Goal: Transaction & Acquisition: Purchase product/service

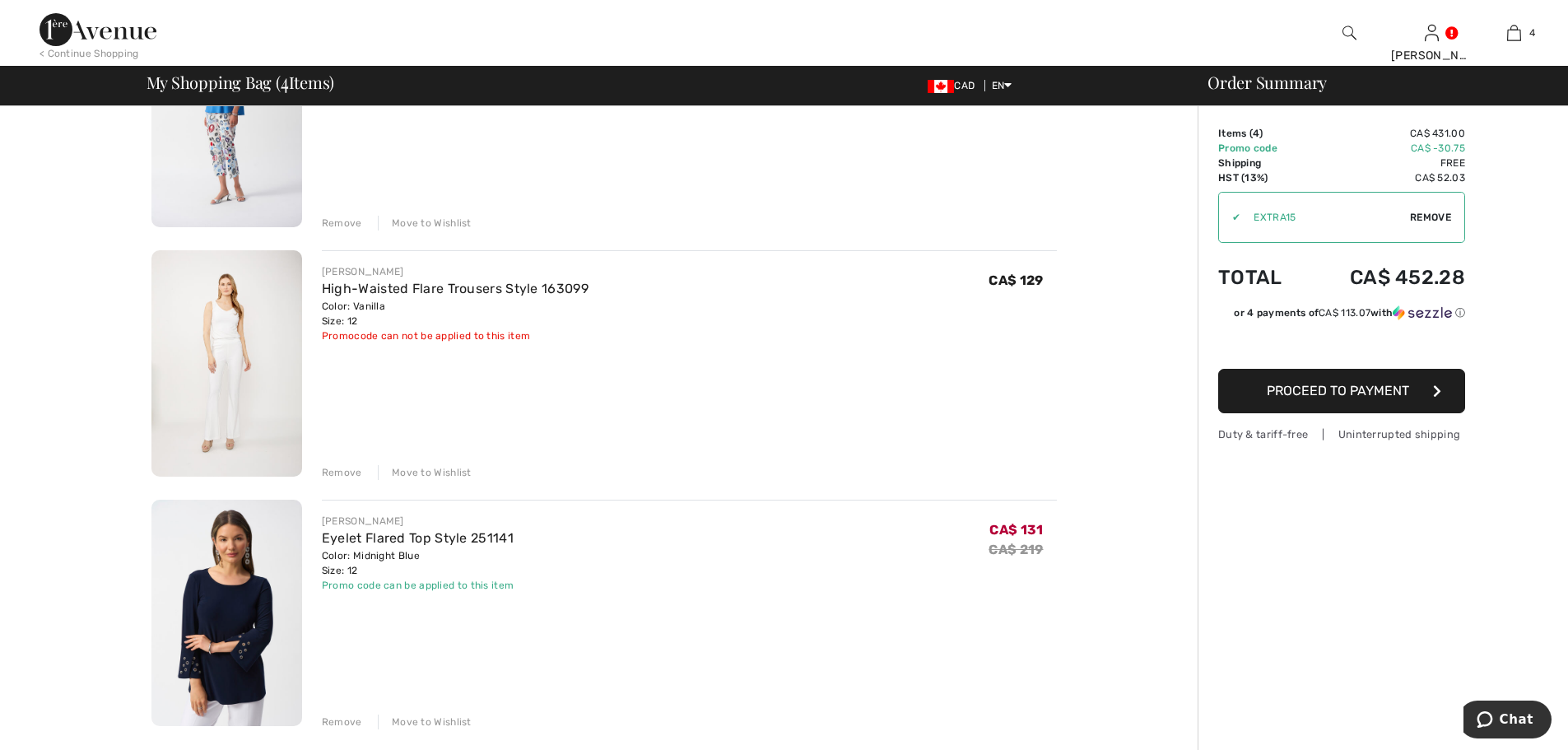
scroll to position [493, 0]
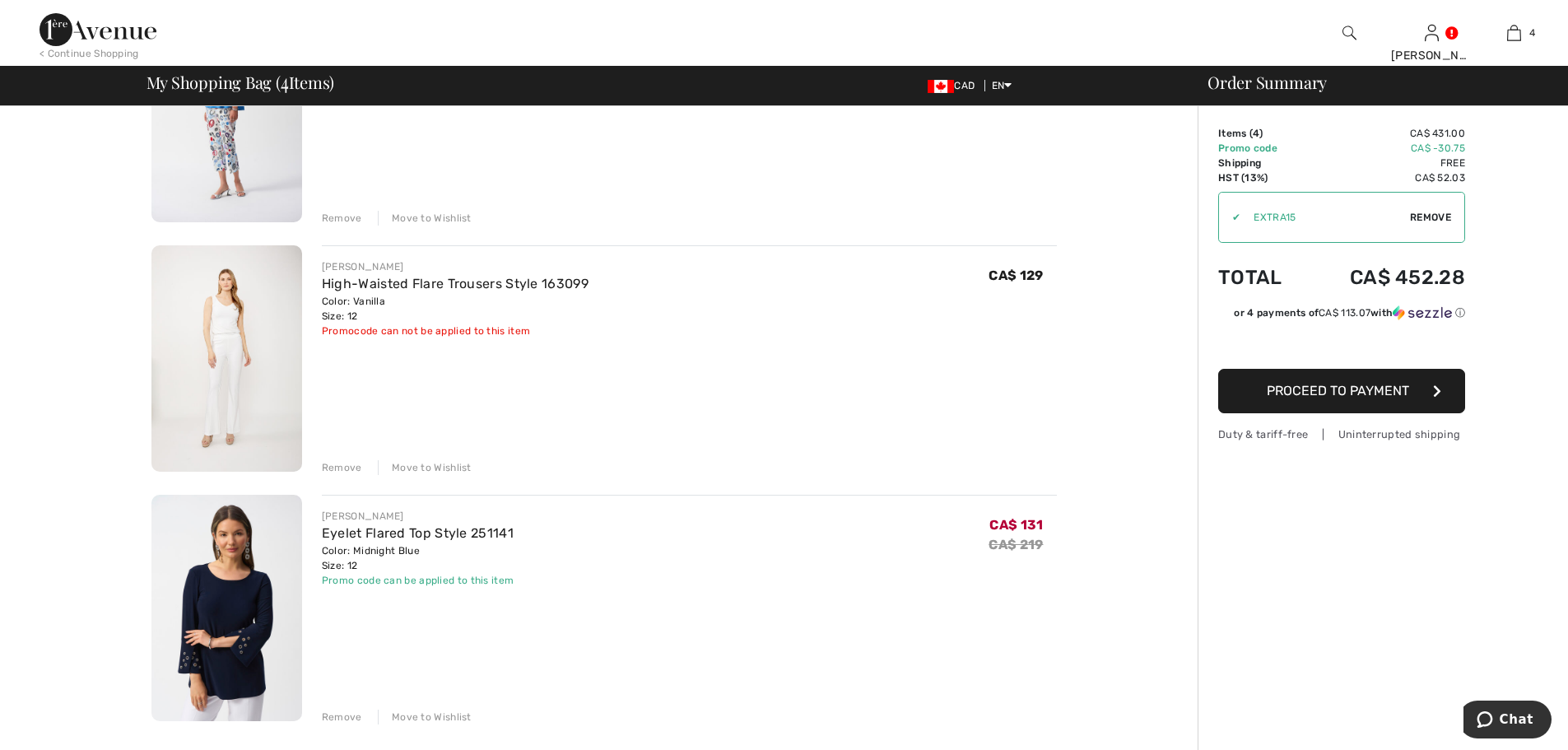
click at [330, 468] on div "Remove" at bounding box center [341, 467] width 40 height 15
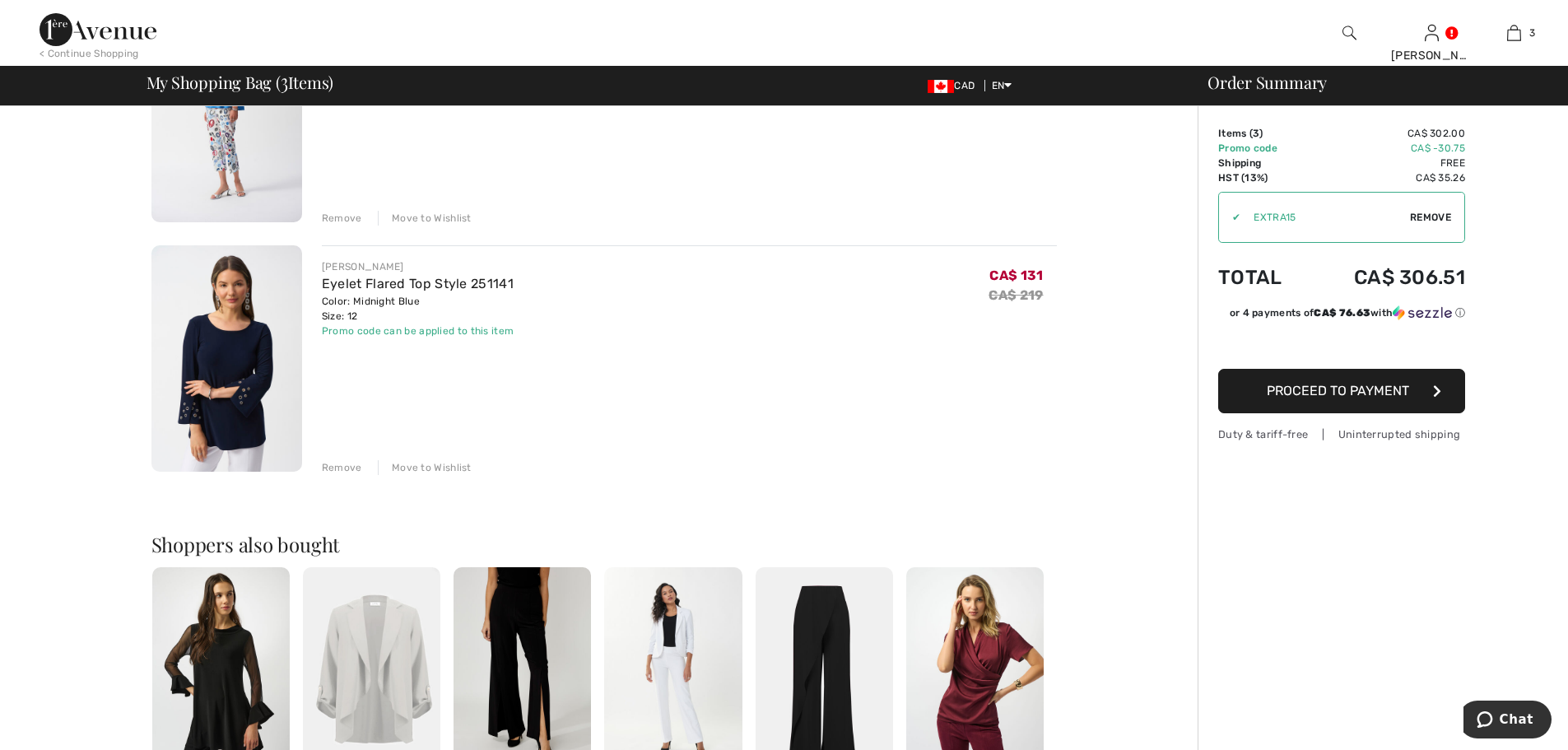
click at [350, 467] on div "Remove" at bounding box center [341, 467] width 40 height 15
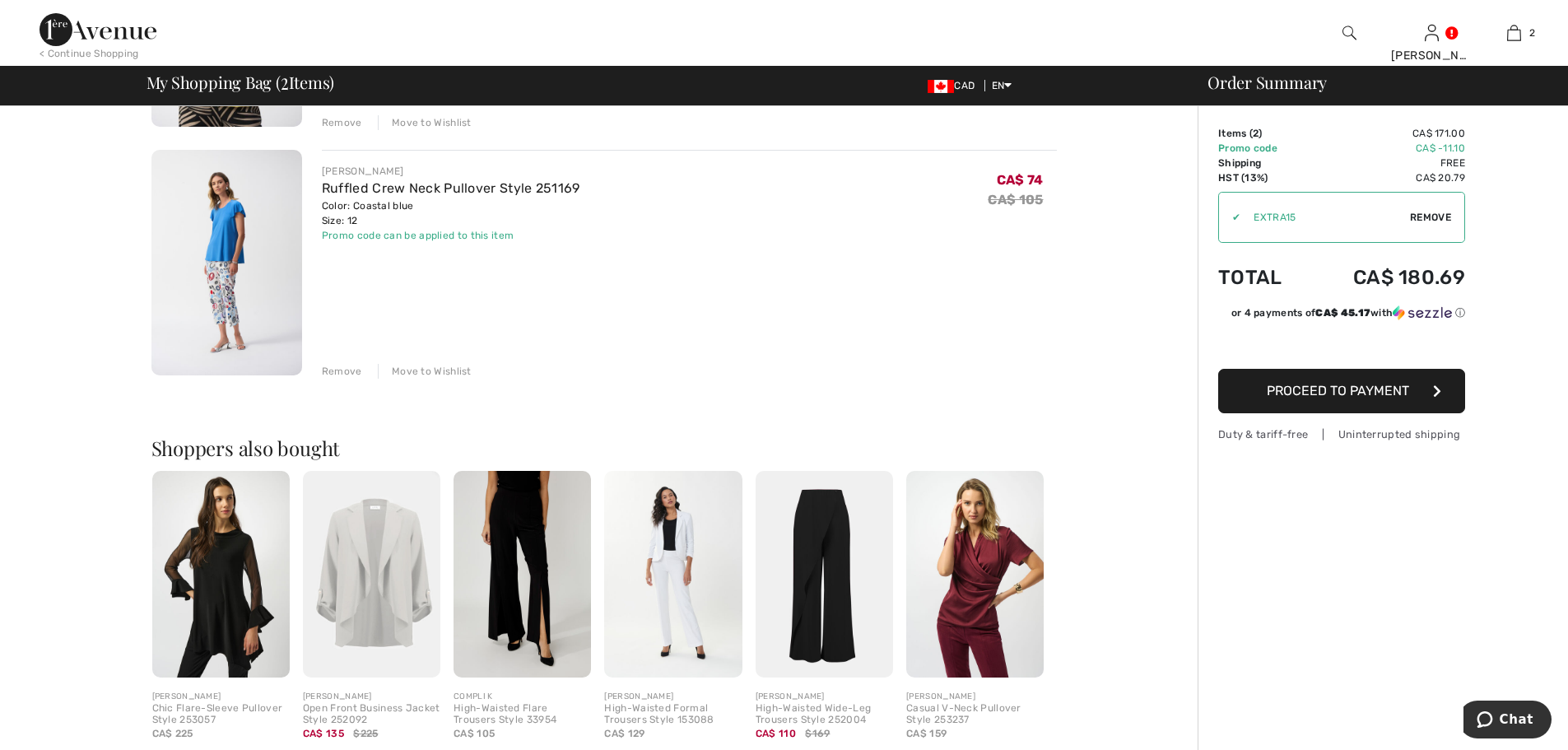
scroll to position [330, 0]
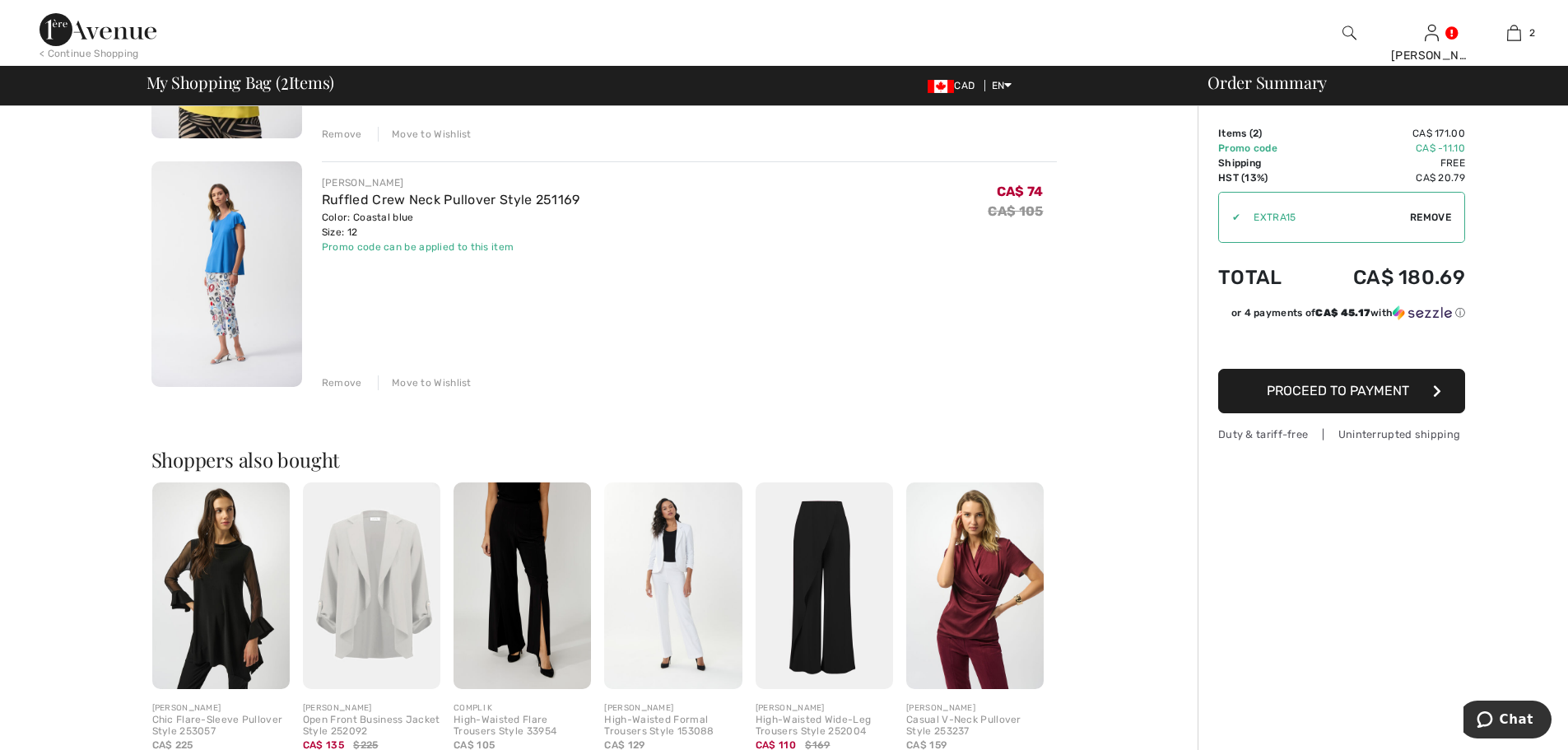
click at [984, 586] on img at bounding box center [974, 586] width 137 height 207
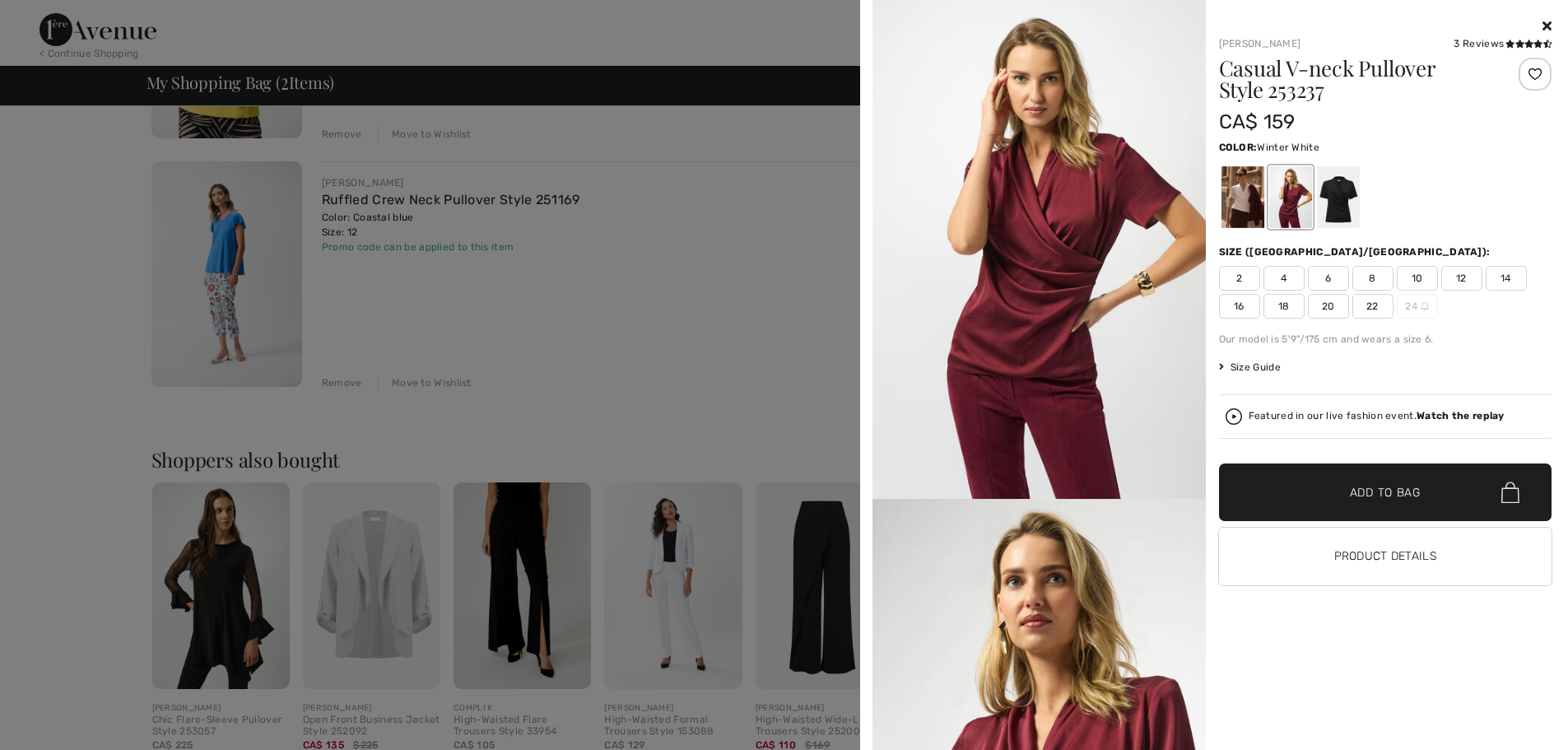
click at [1244, 203] on div at bounding box center [1242, 196] width 43 height 61
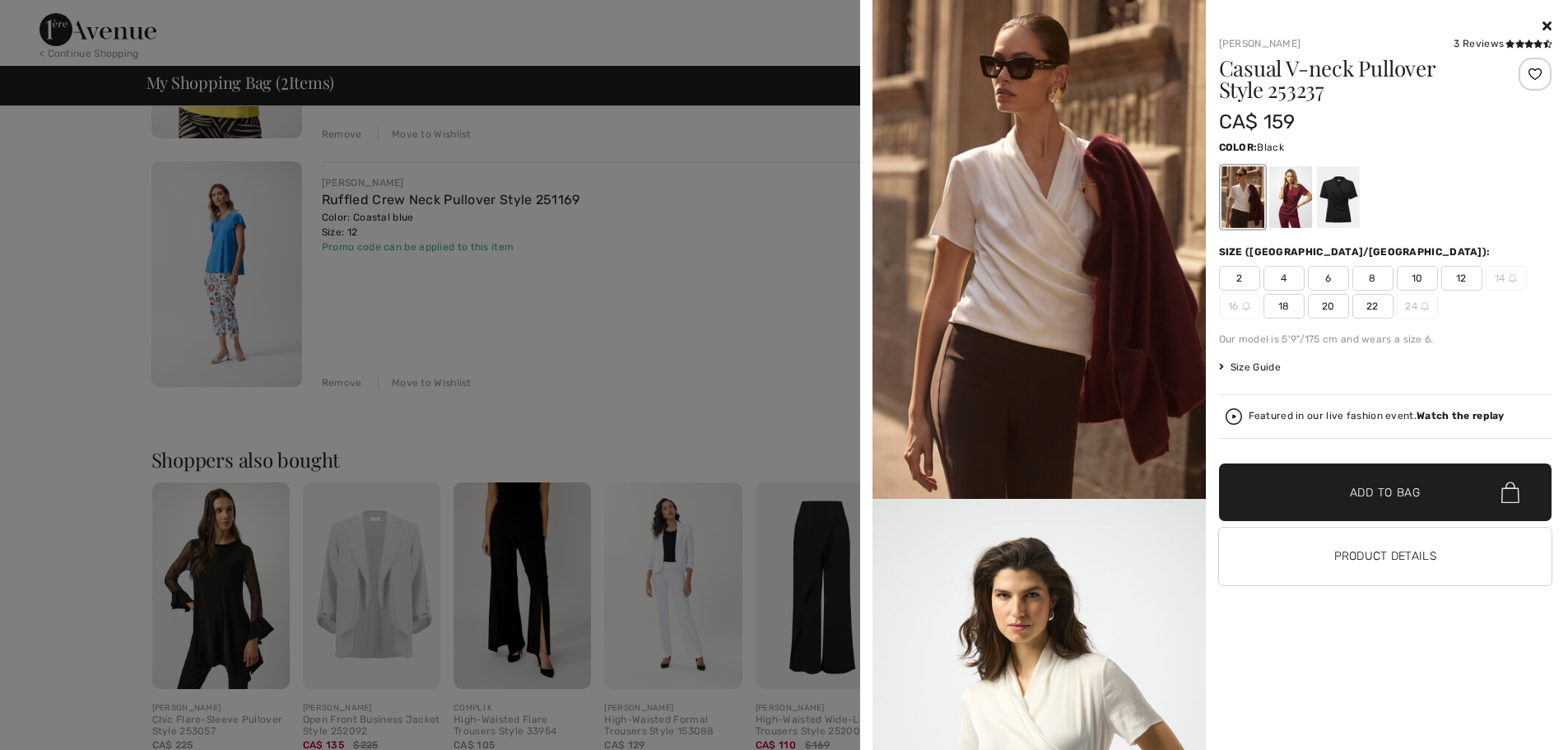
click at [1339, 199] on div at bounding box center [1337, 196] width 43 height 61
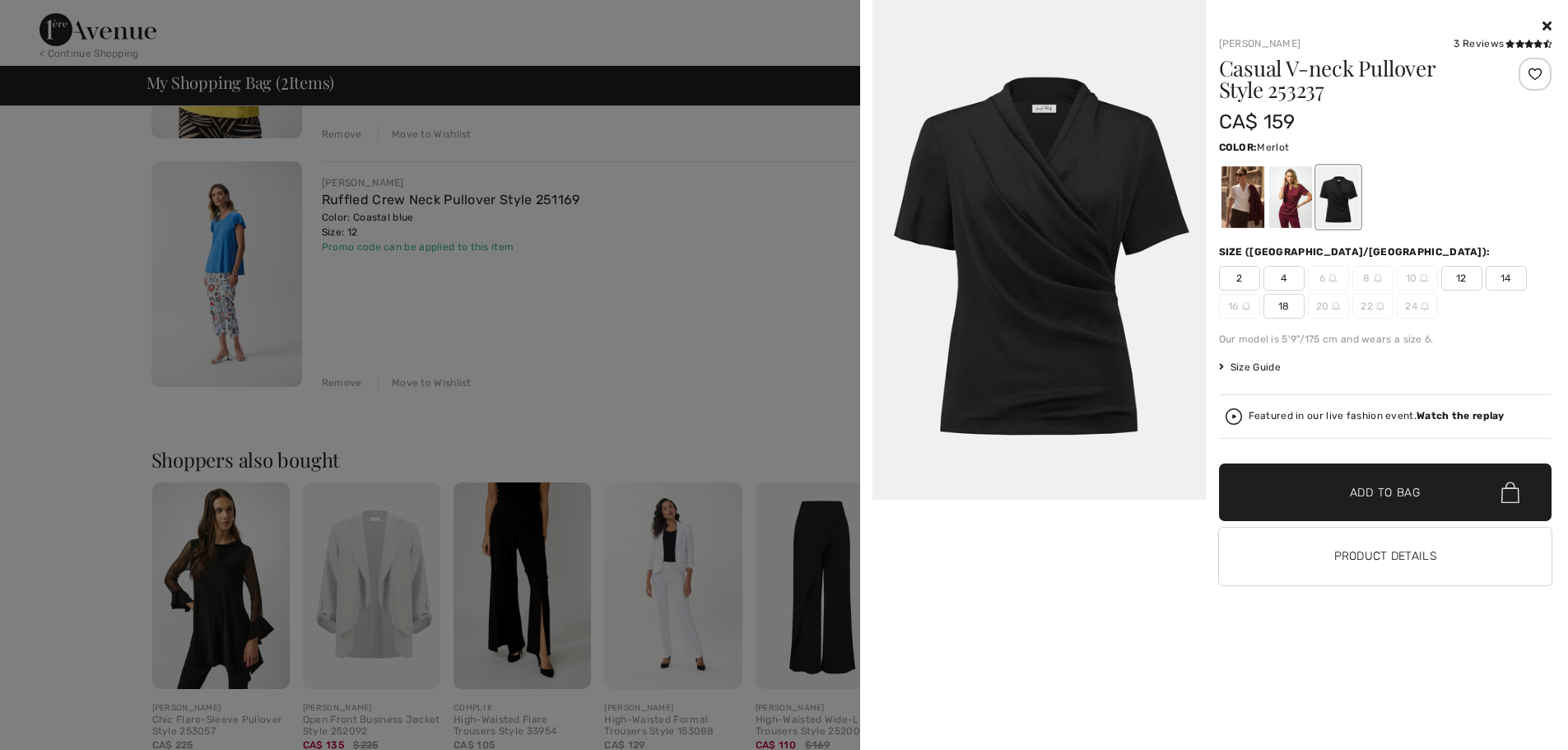
click at [1287, 207] on div at bounding box center [1290, 196] width 43 height 61
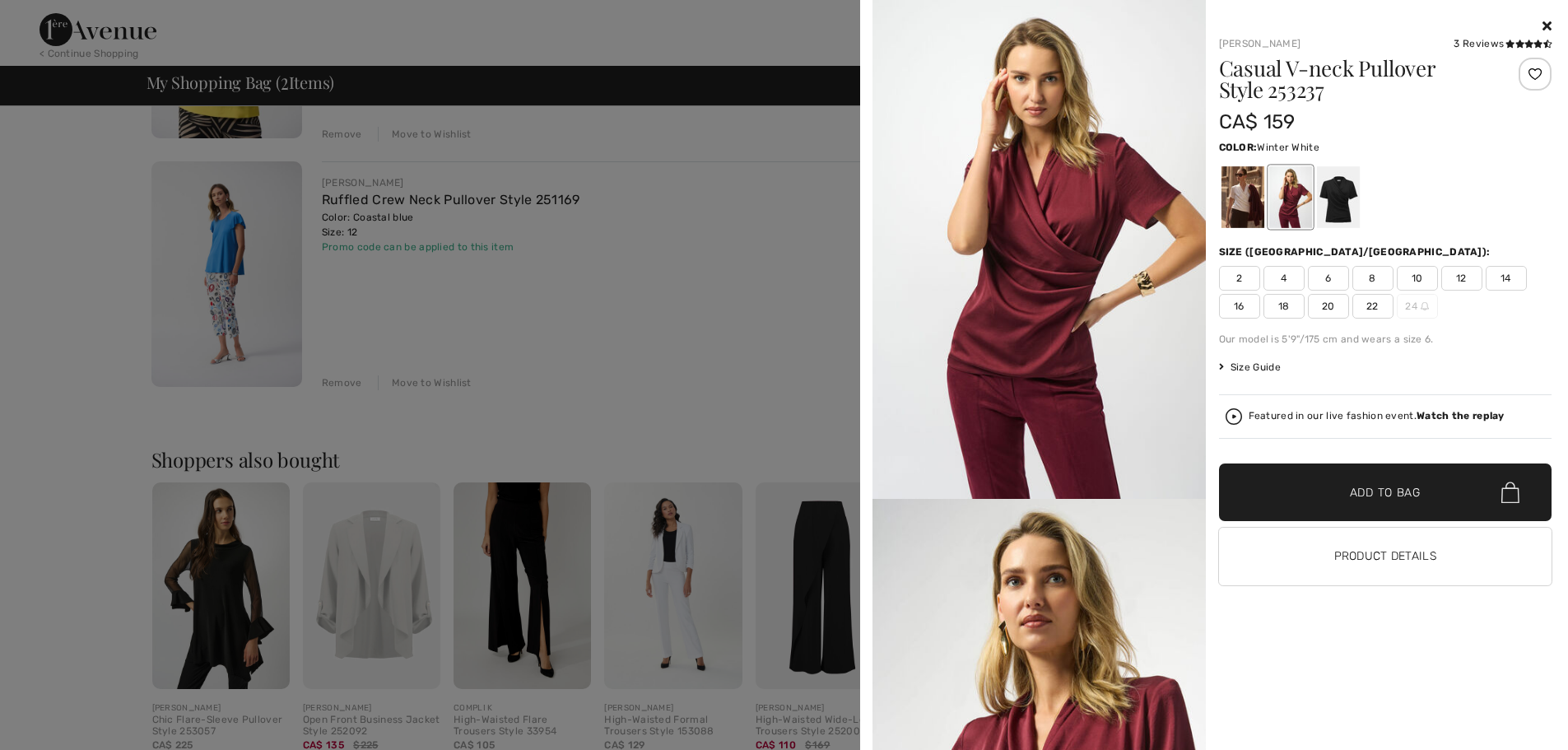
click at [1233, 207] on div at bounding box center [1242, 196] width 43 height 61
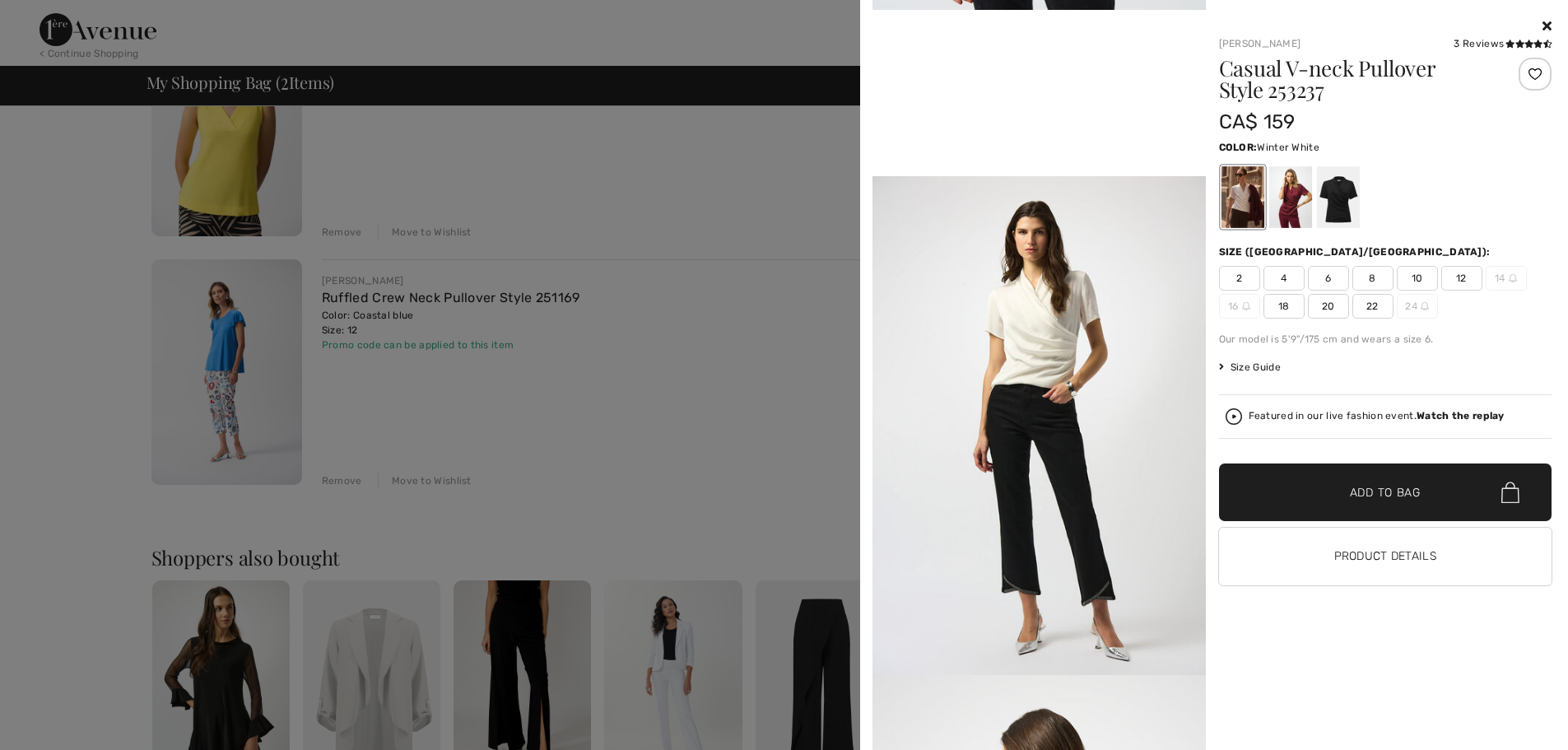
scroll to position [0, 0]
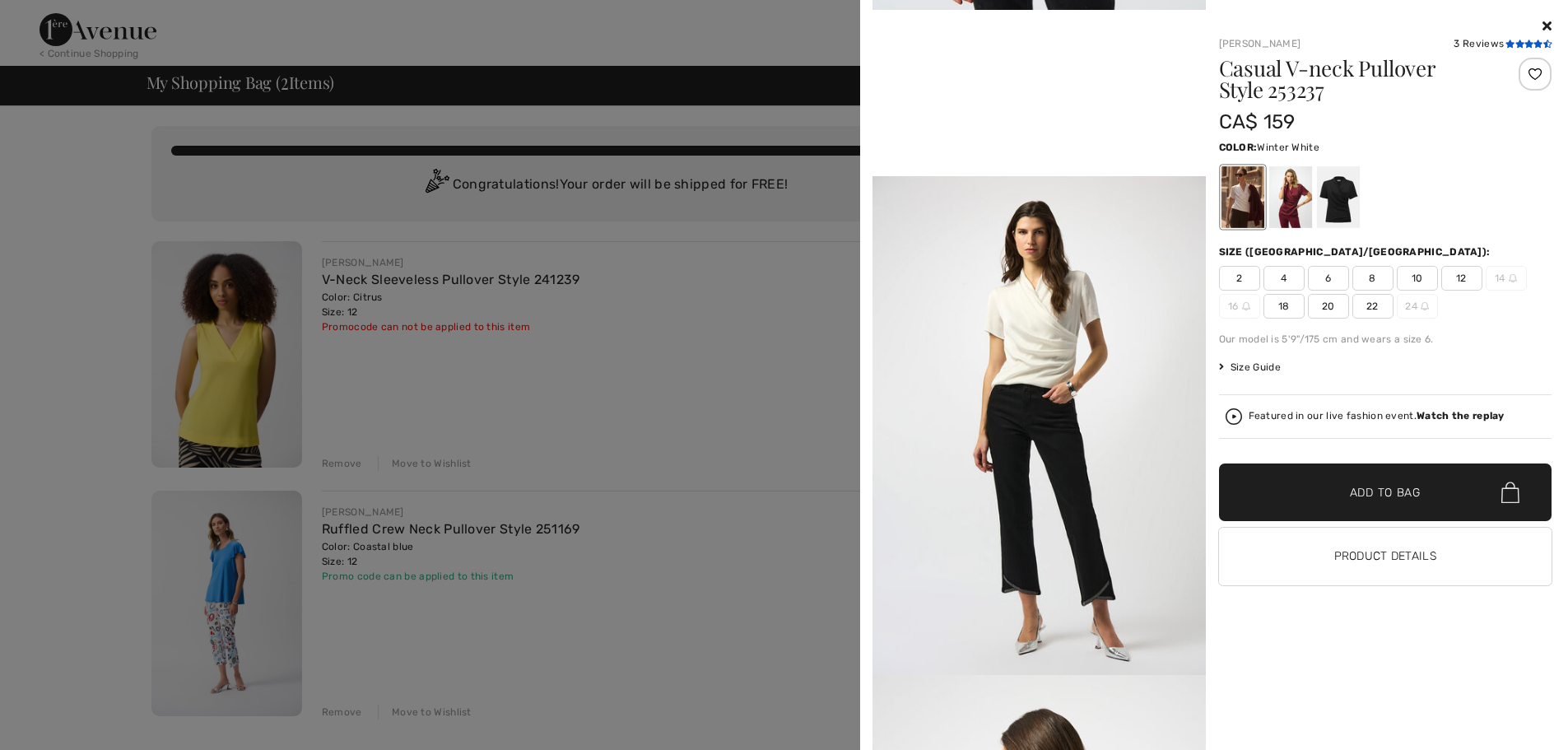
click at [1512, 44] on icon at bounding box center [1509, 44] width 9 height 8
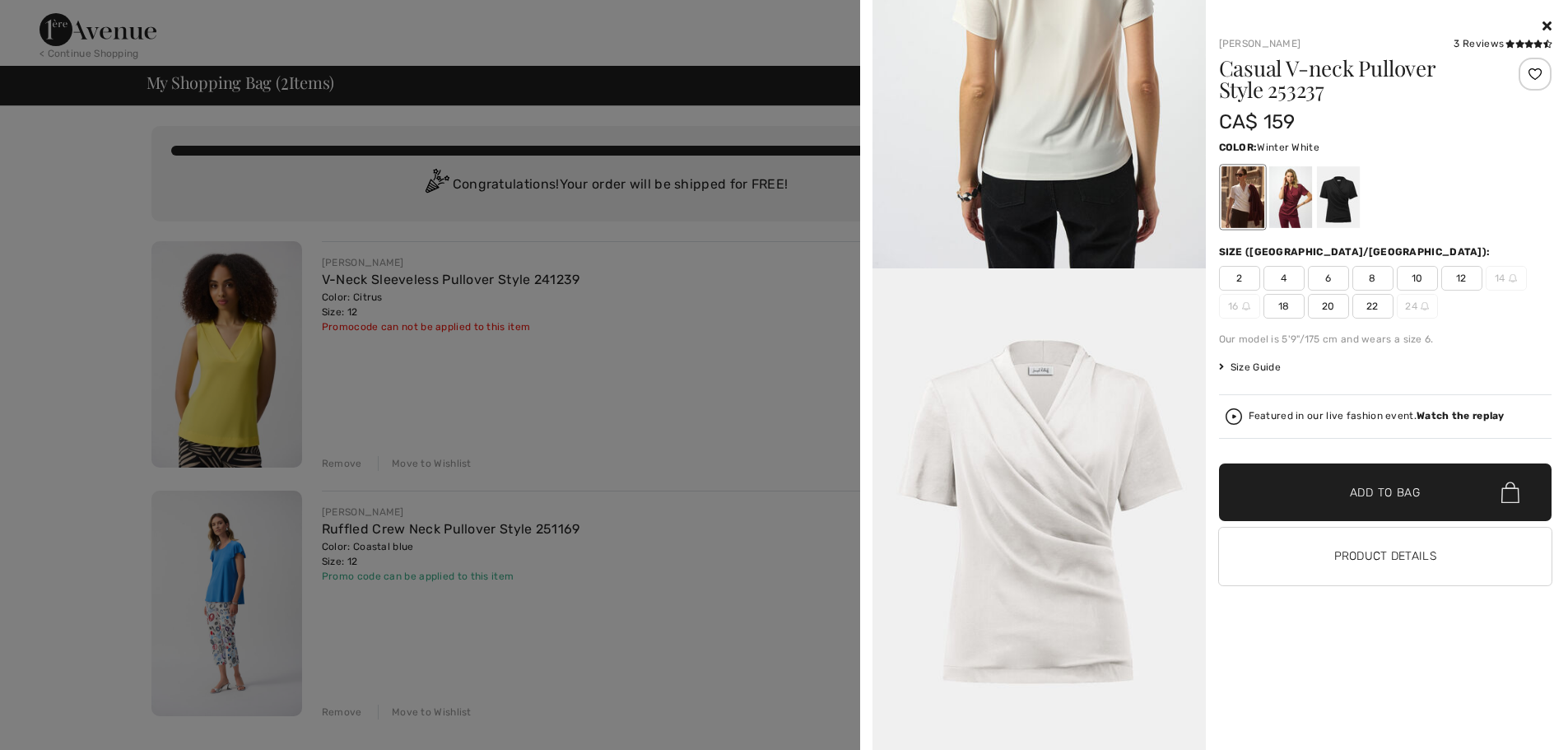
scroll to position [2297, 0]
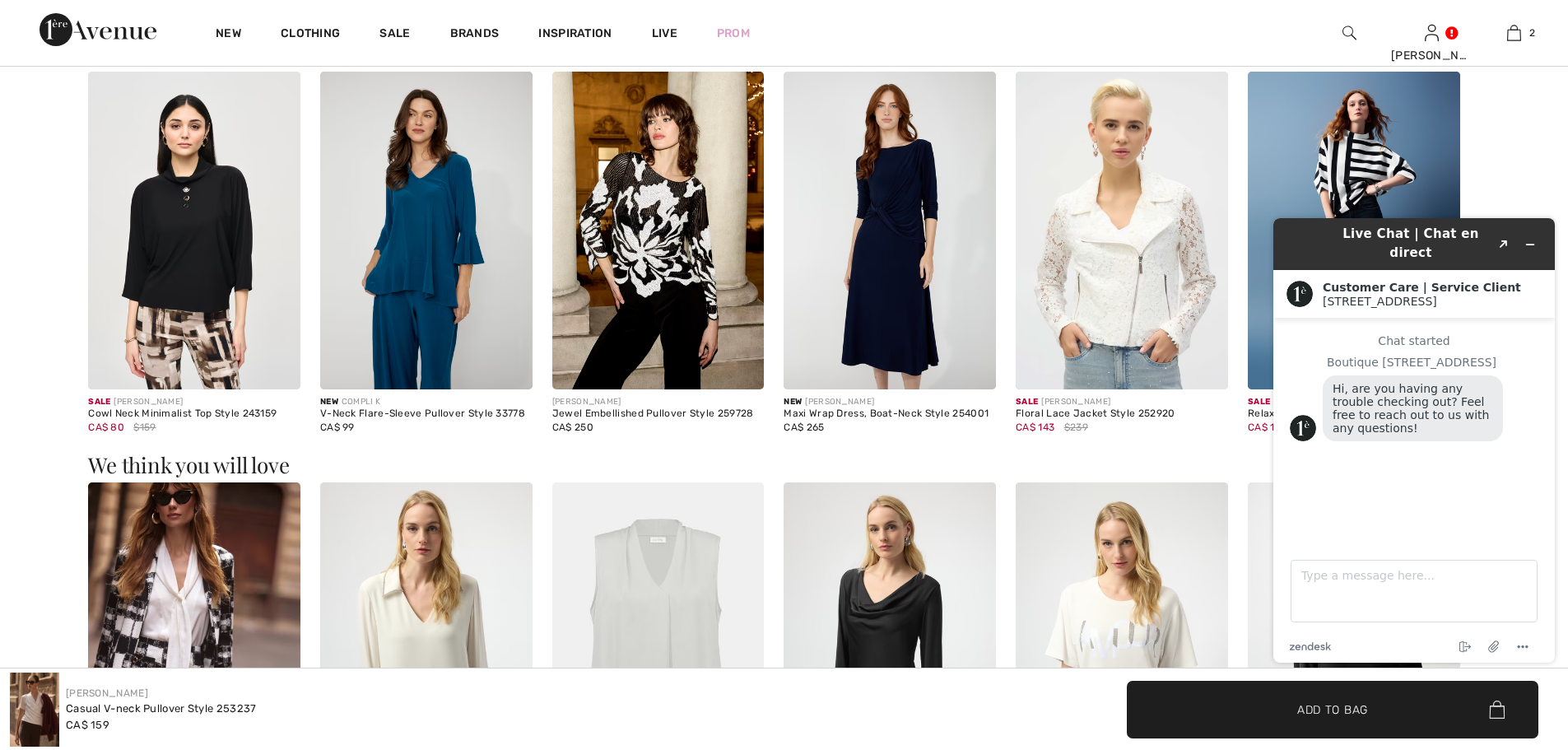
scroll to position [1975, 0]
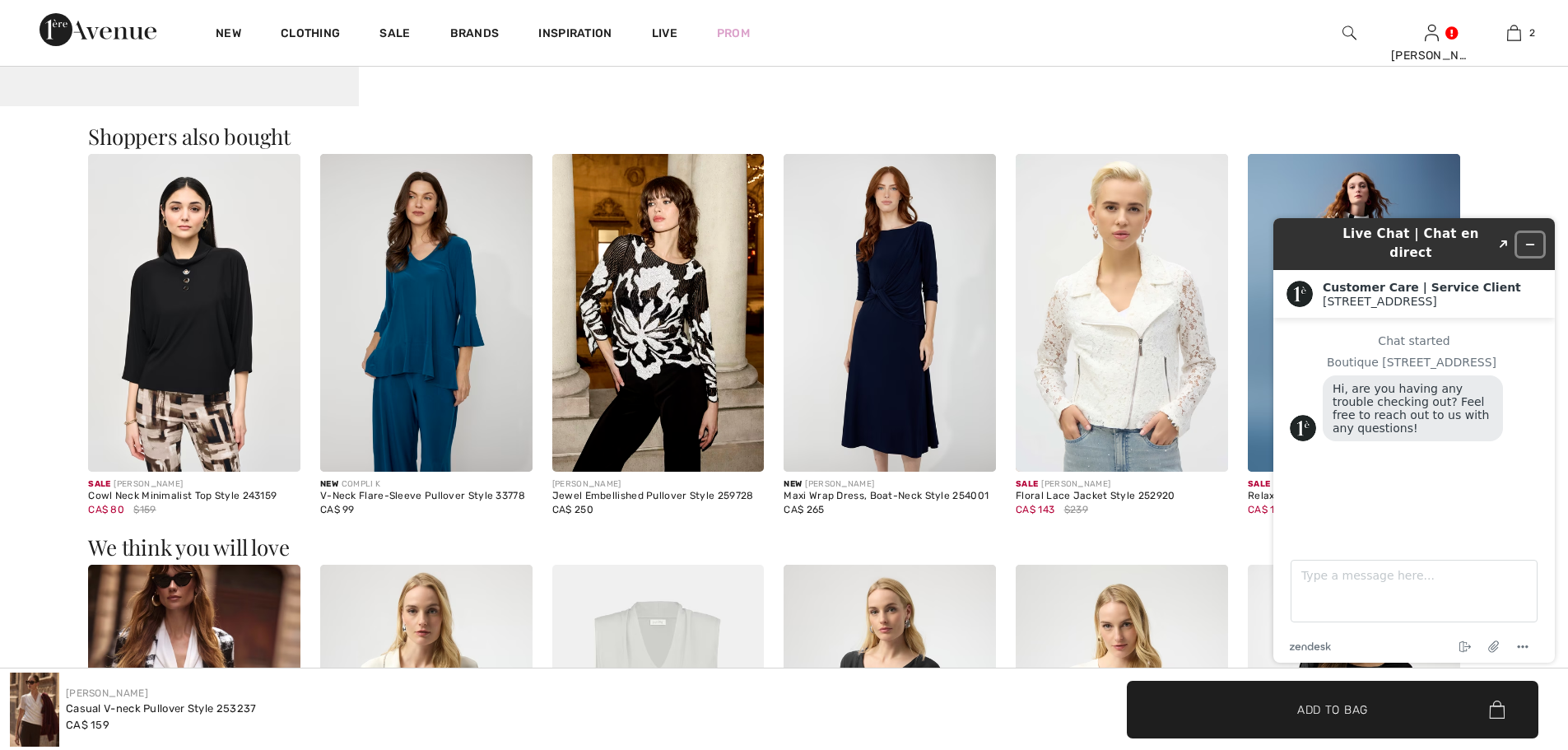
click at [1533, 239] on icon "Minimize widget" at bounding box center [1530, 245] width 12 height 12
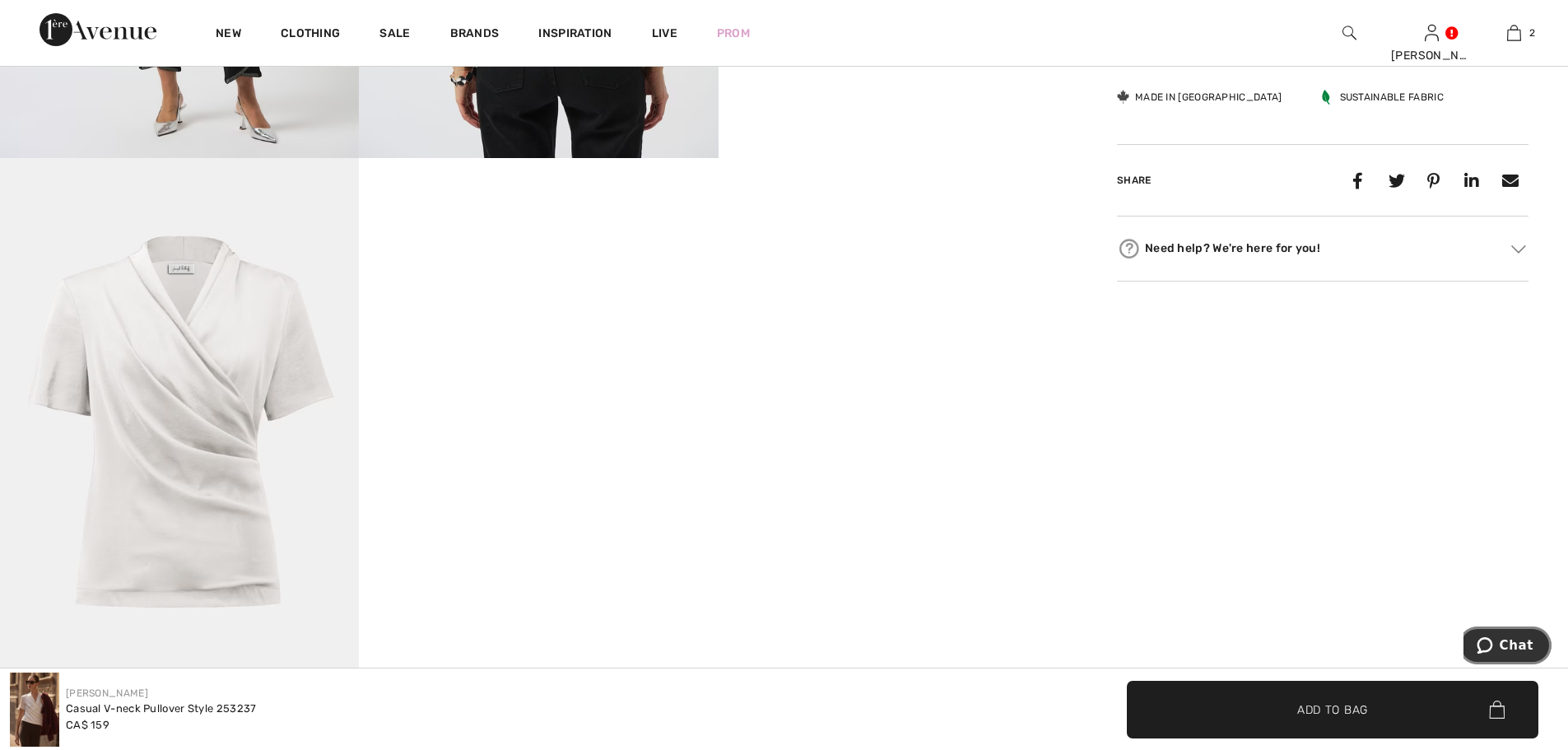
scroll to position [1235, 0]
